Goal: Task Accomplishment & Management: Use online tool/utility

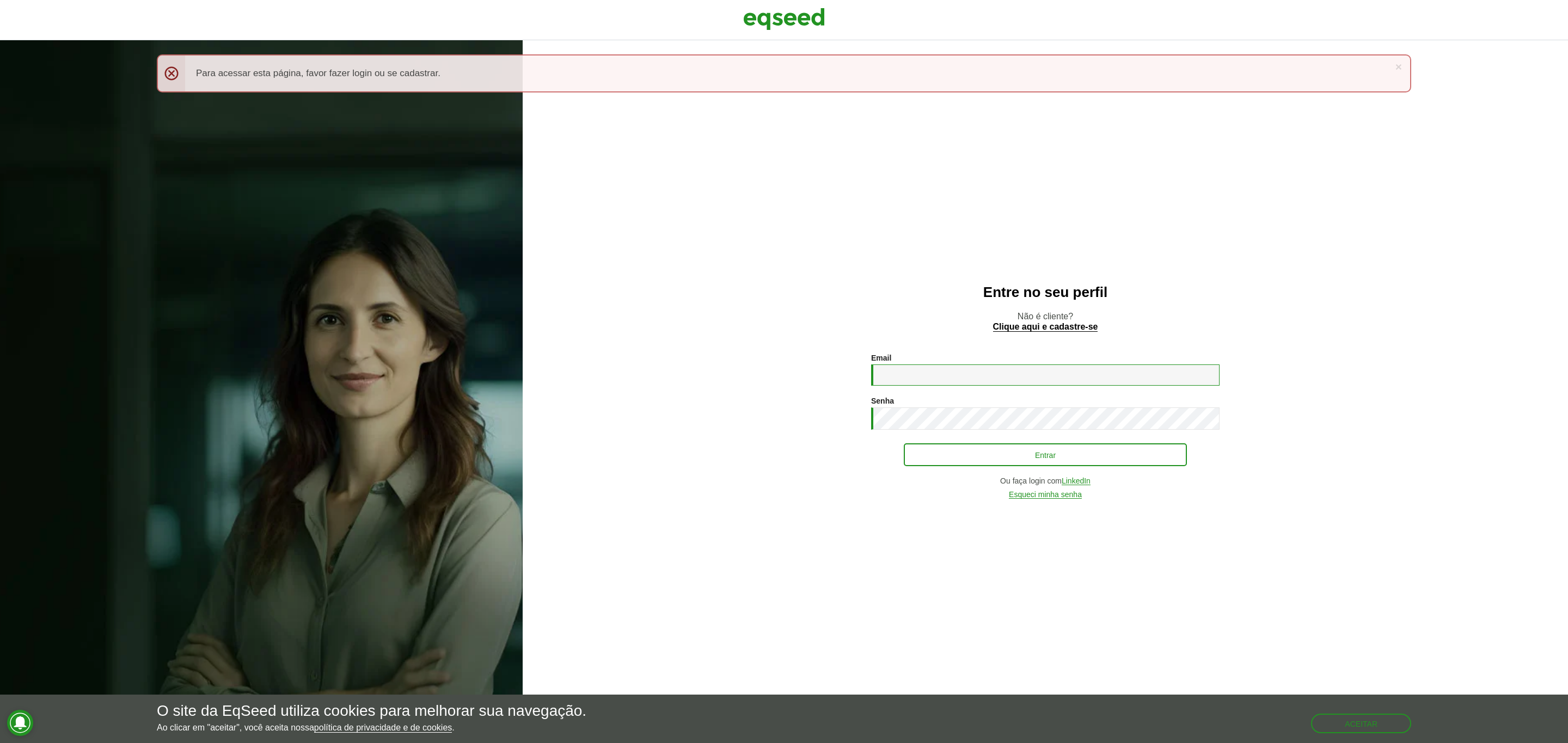
type input "**********"
click at [1001, 458] on button "Entrar" at bounding box center [1045, 455] width 283 height 21
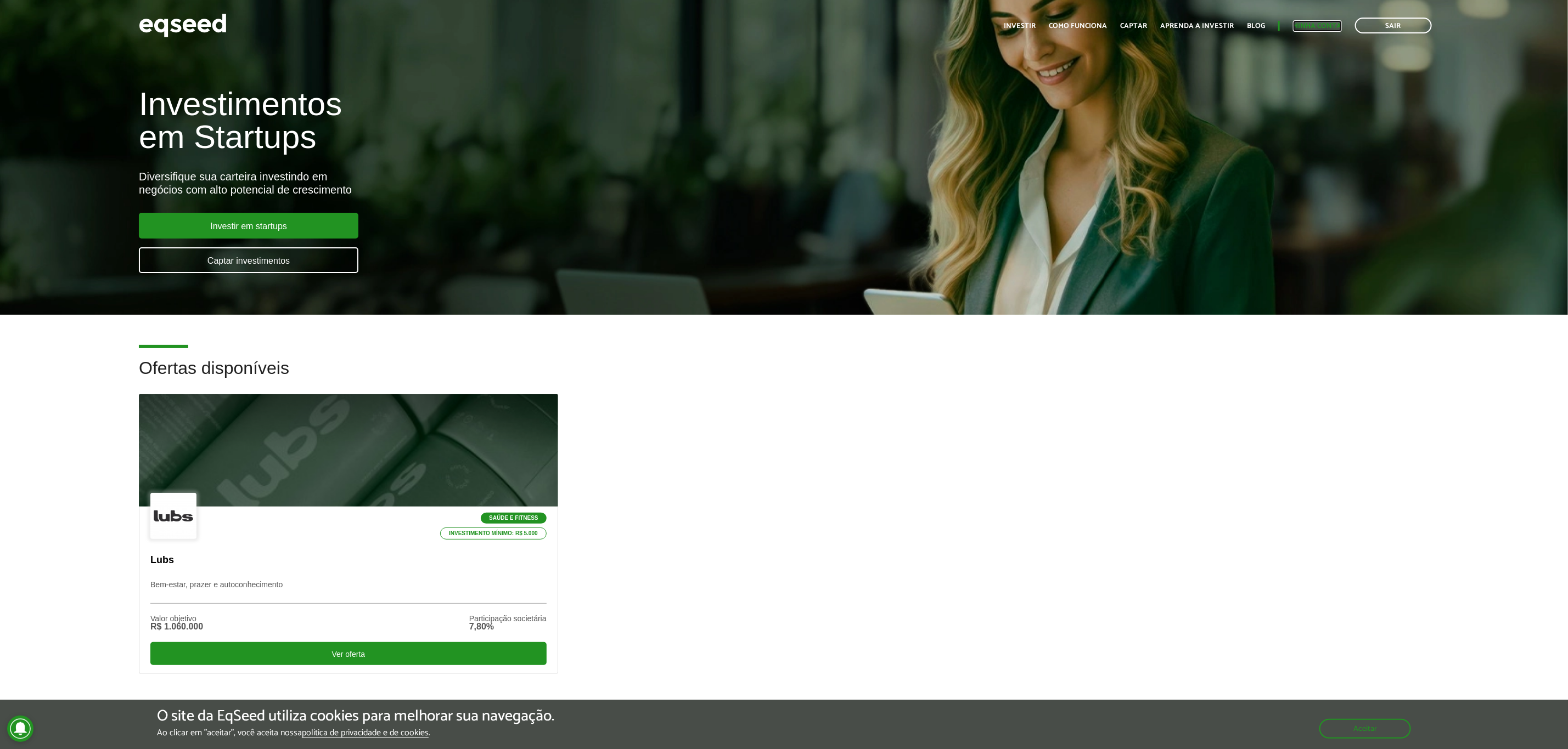
click at [1302, 25] on link "Minha conta" at bounding box center [1317, 26] width 49 height 7
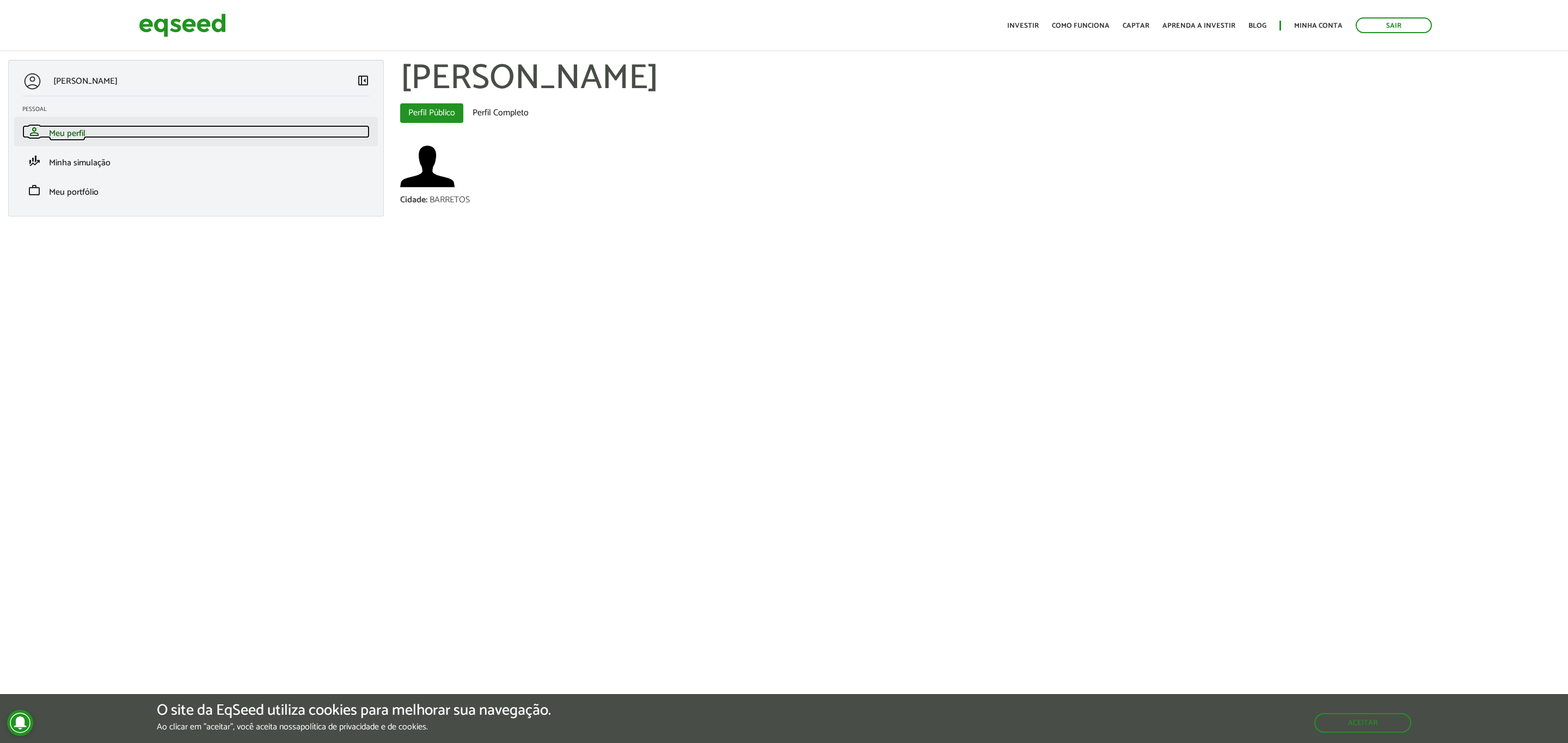
click at [97, 131] on link "person Meu perfil" at bounding box center [197, 132] width 348 height 13
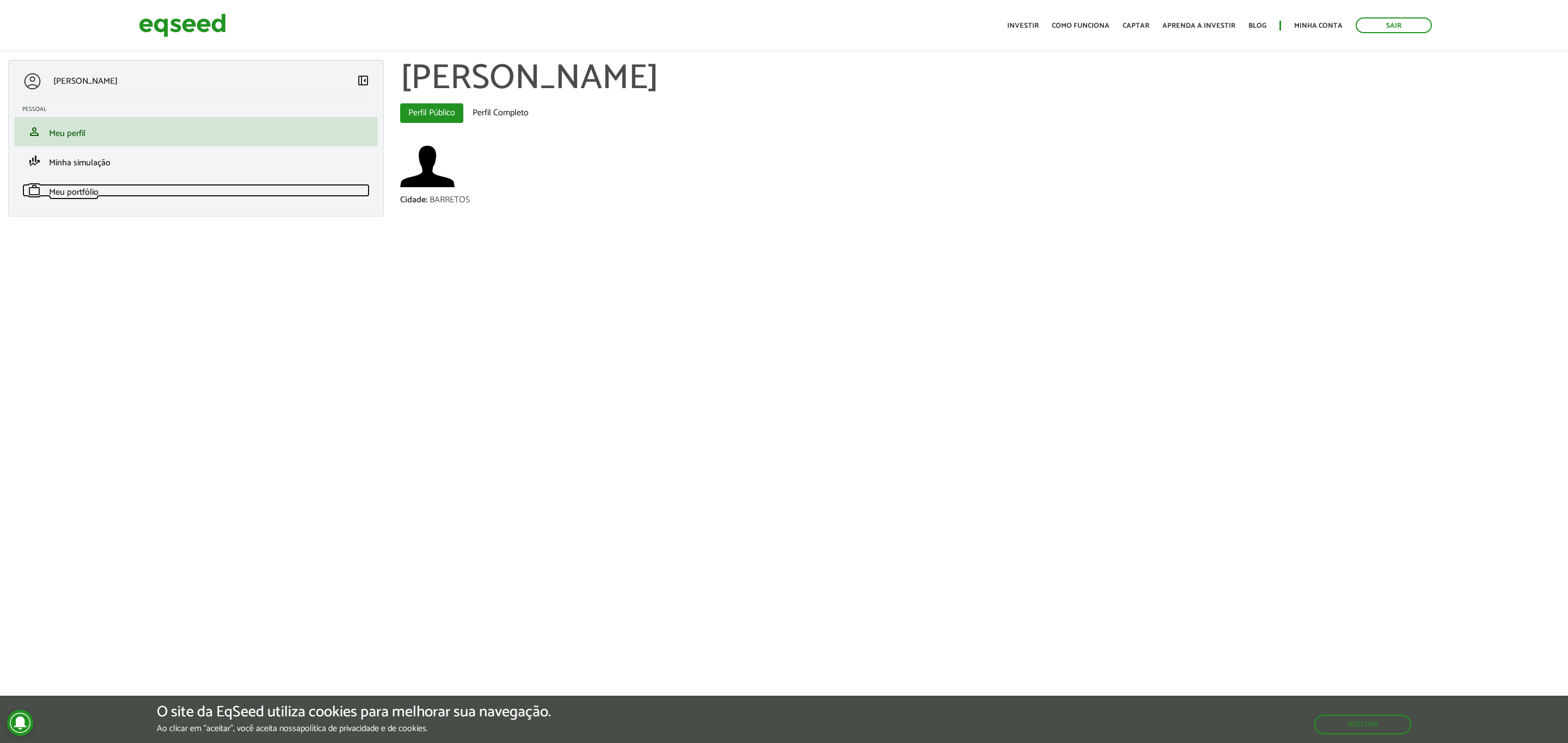
click at [112, 194] on link "work Meu portfólio" at bounding box center [197, 191] width 348 height 13
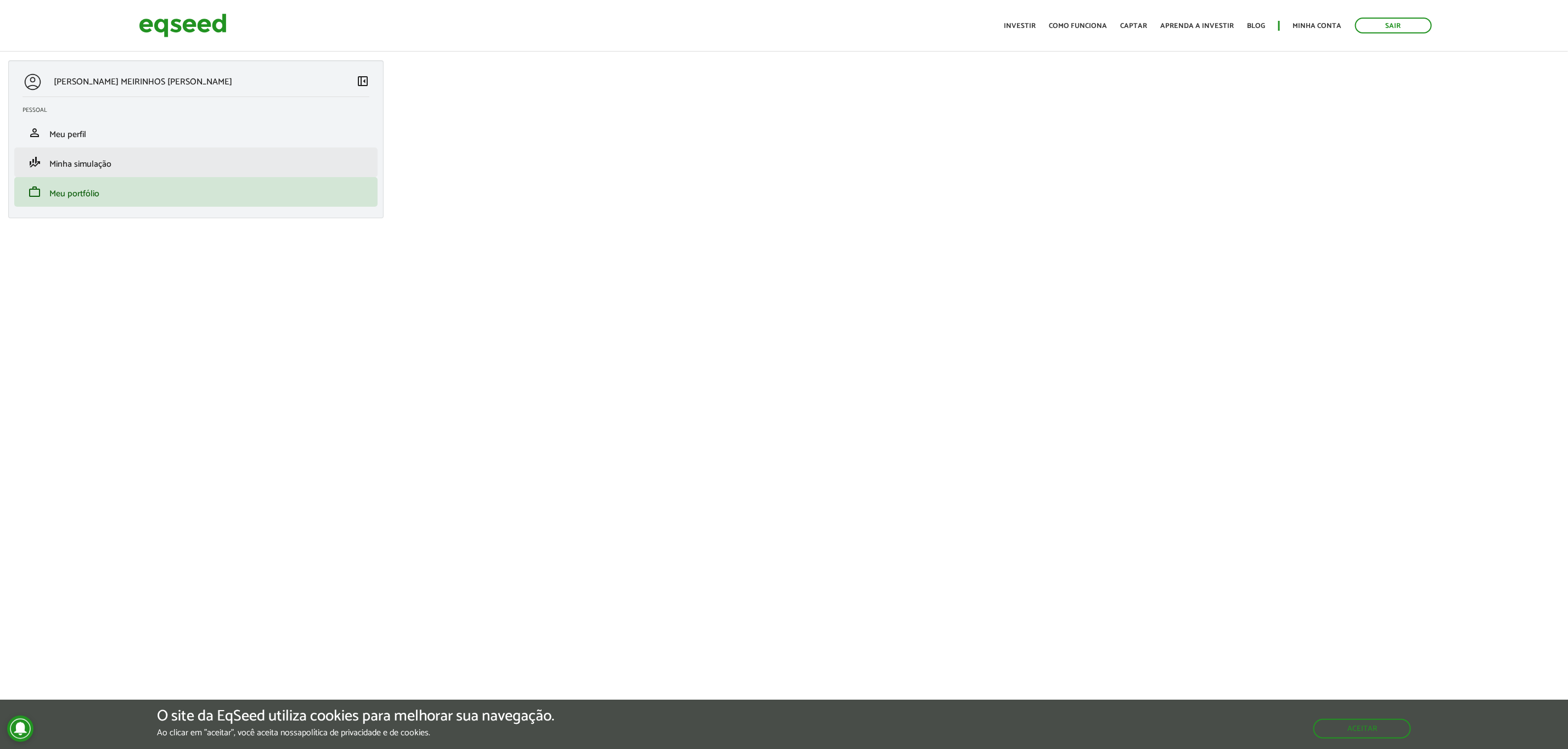
click at [101, 155] on li "finance_mode Minha simulação" at bounding box center [196, 162] width 363 height 30
click at [88, 160] on span "Minha simulação" at bounding box center [80, 164] width 62 height 15
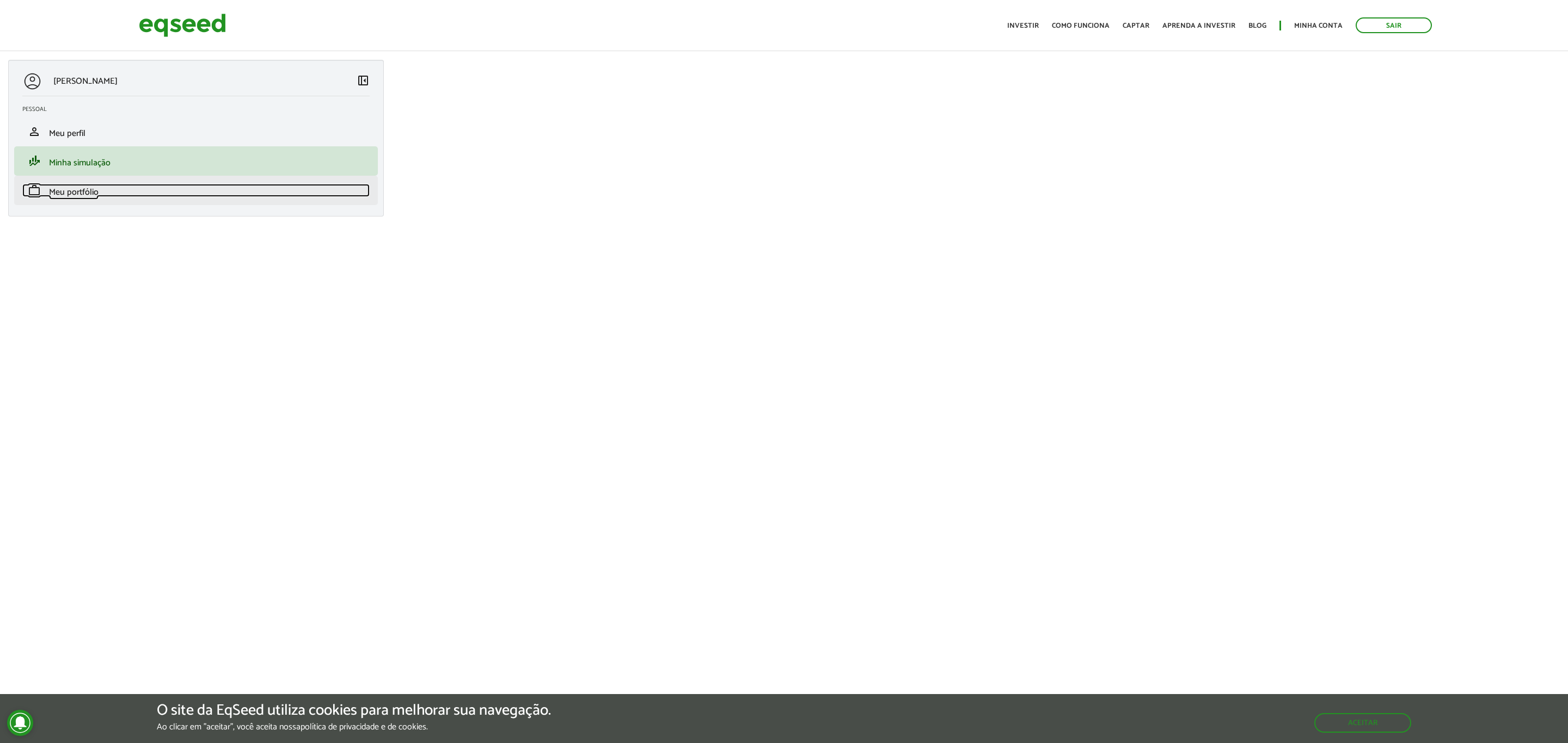
click at [55, 192] on span "Meu portfólio" at bounding box center [73, 192] width 50 height 15
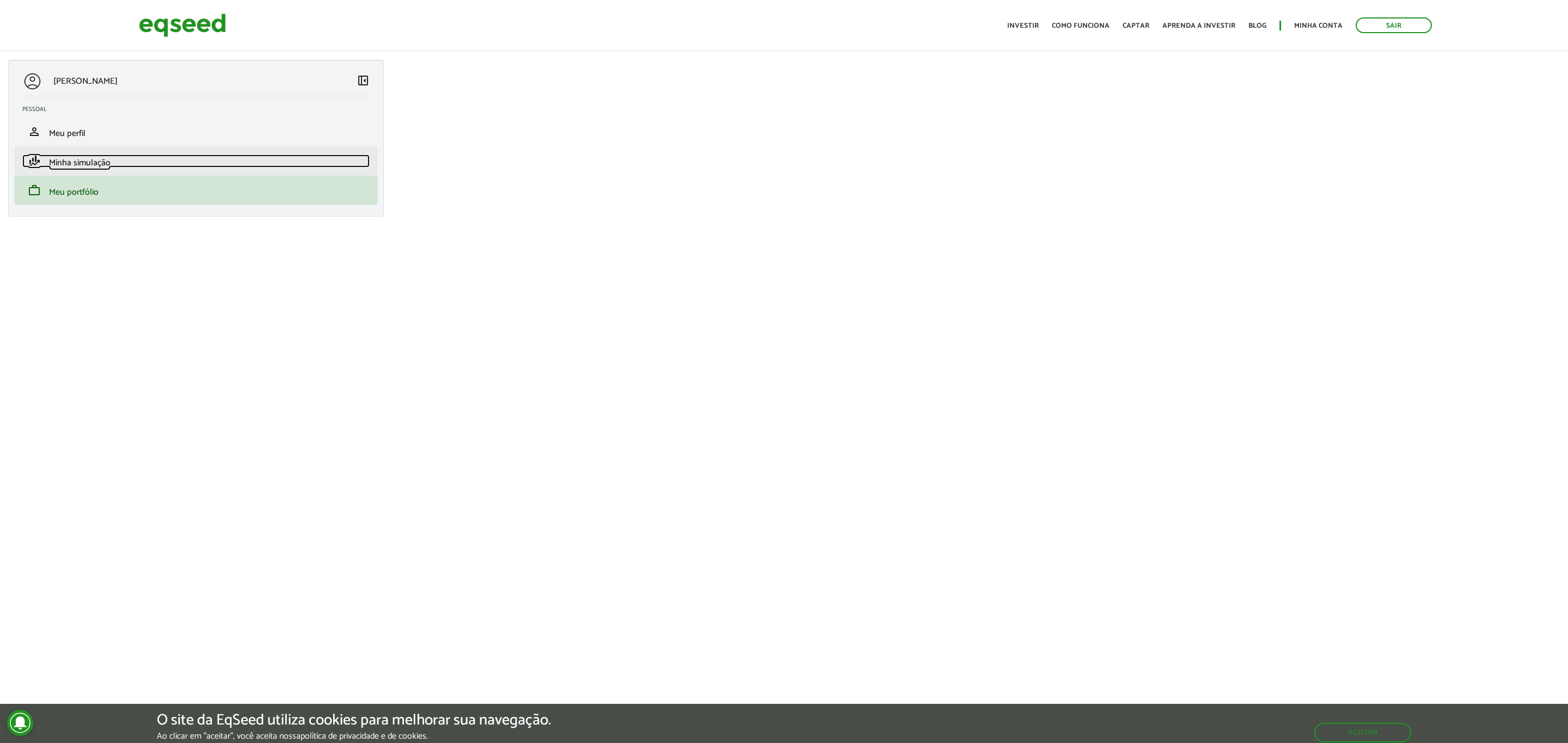
click at [72, 170] on span "Minha simulação" at bounding box center [79, 163] width 61 height 15
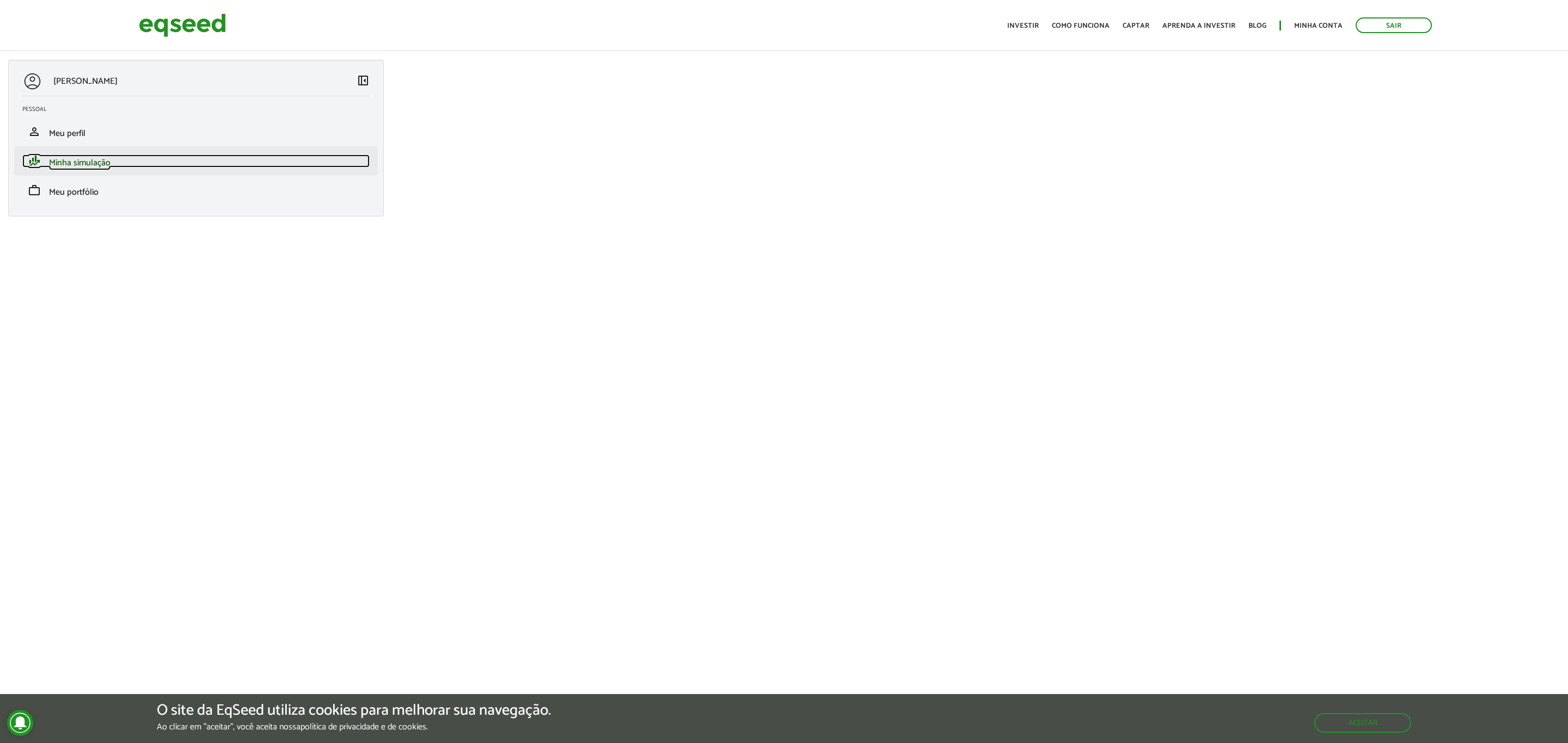
click at [108, 165] on span "Minha simulação" at bounding box center [79, 163] width 61 height 15
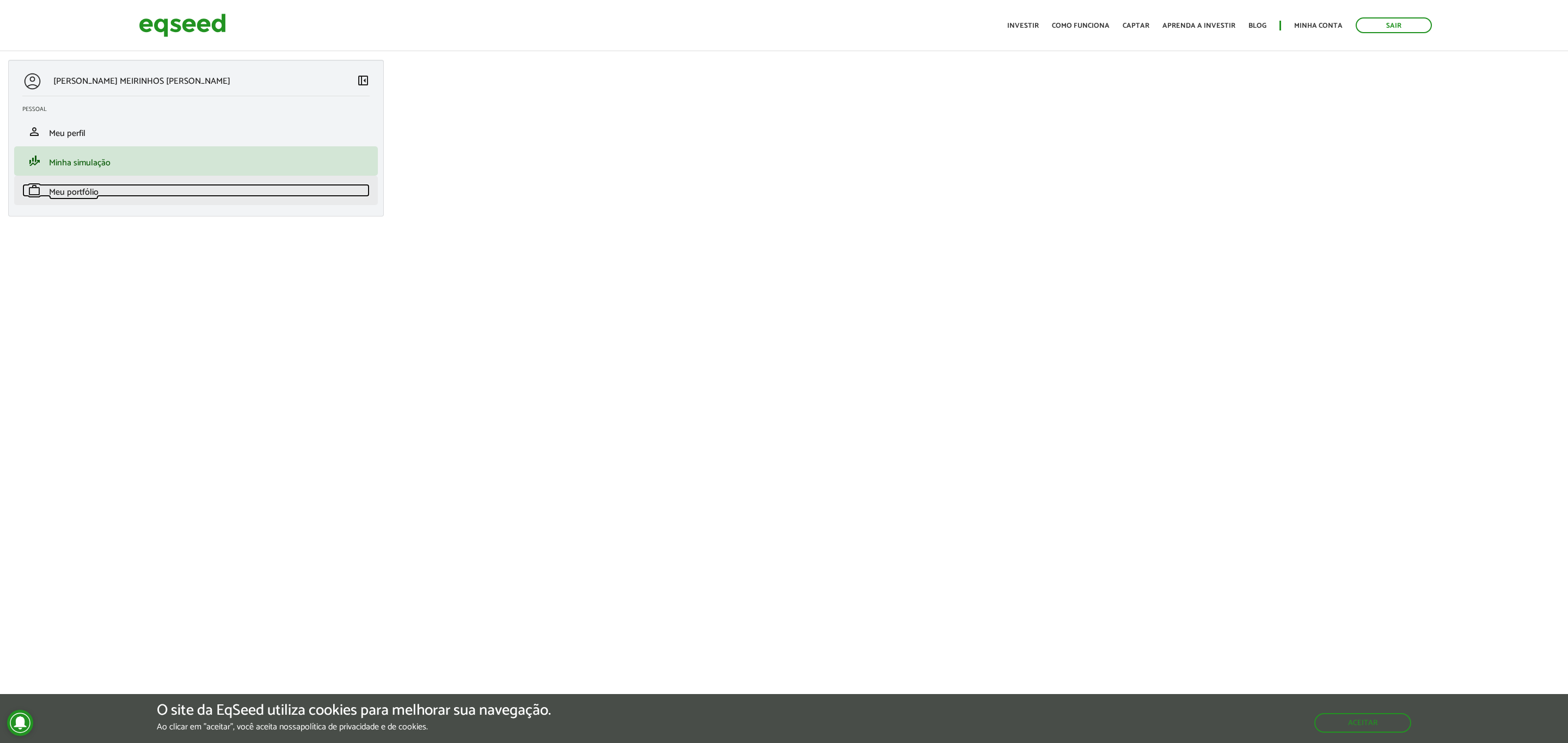
click at [60, 190] on span "Meu portfólio" at bounding box center [73, 192] width 50 height 15
